Goal: Information Seeking & Learning: Find specific fact

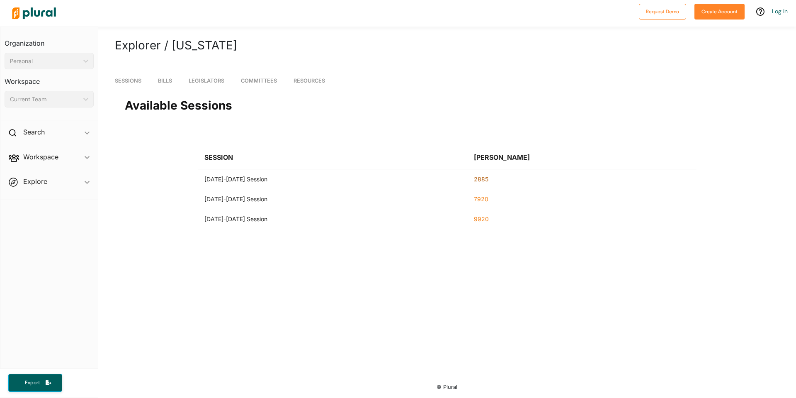
click at [485, 180] on link "2885" at bounding box center [481, 178] width 15 height 7
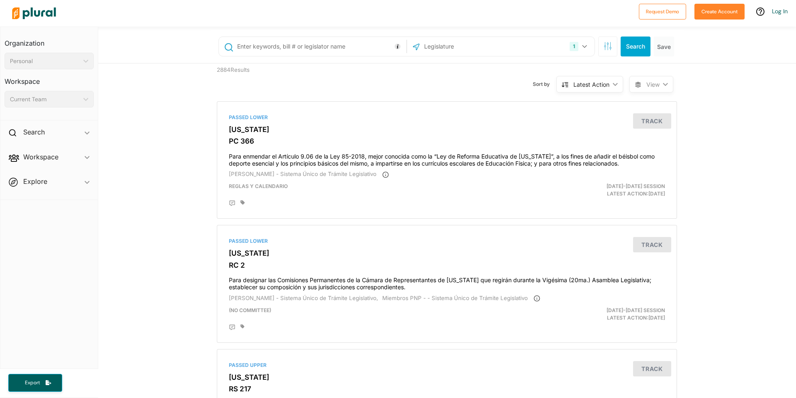
click at [256, 48] on input "text" at bounding box center [320, 47] width 168 height 16
click at [616, 45] on div "Search Save" at bounding box center [637, 46] width 80 height 20
click at [626, 44] on button "Search" at bounding box center [636, 46] width 30 height 20
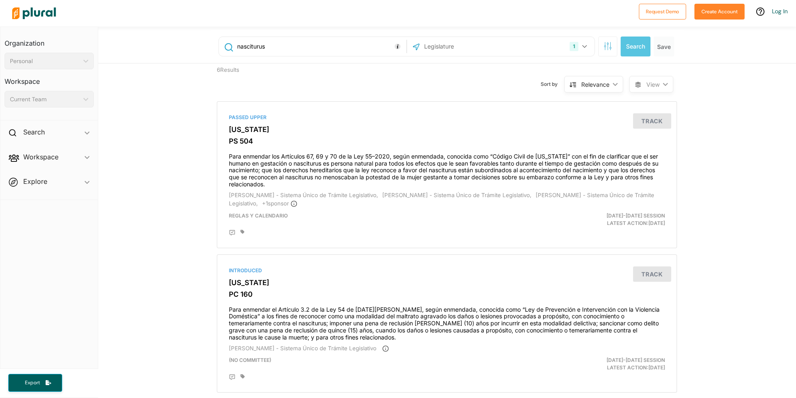
click at [245, 45] on input "nasciturus" at bounding box center [320, 47] width 168 height 16
type input "[GEOGRAPHIC_DATA]"
click at [641, 52] on button "Search" at bounding box center [636, 46] width 30 height 20
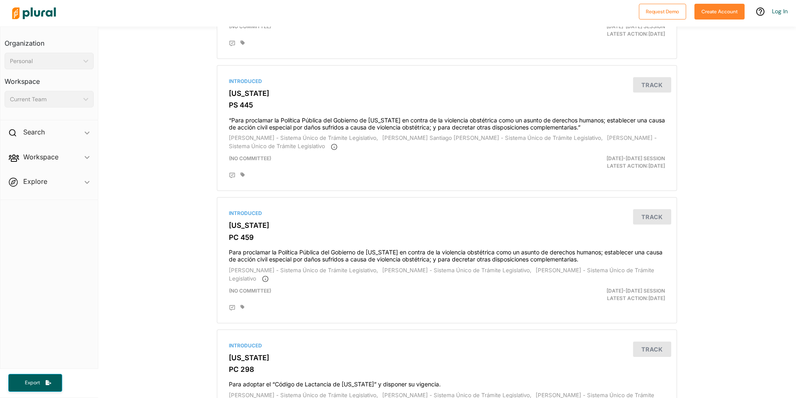
scroll to position [1724, 0]
